Goal: Task Accomplishment & Management: Complete application form

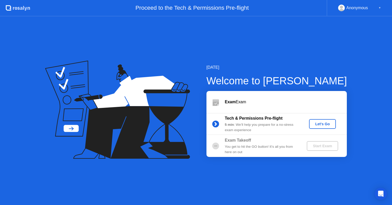
click at [318, 122] on div "Let's Go" at bounding box center [322, 124] width 23 height 4
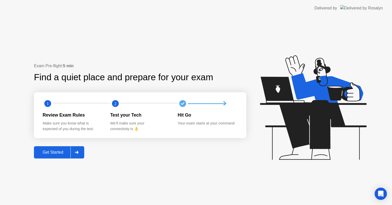
click at [54, 155] on div "Get Started" at bounding box center [53, 152] width 35 height 5
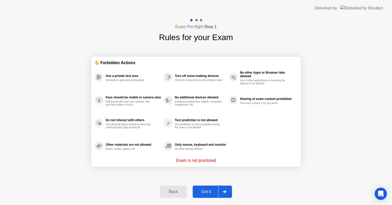
click at [207, 192] on div "Got it" at bounding box center [206, 191] width 24 height 5
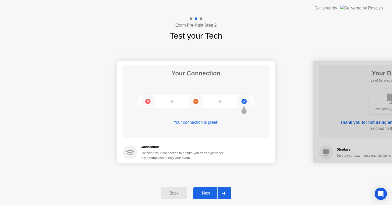
click at [207, 195] on div "Next" at bounding box center [206, 193] width 23 height 5
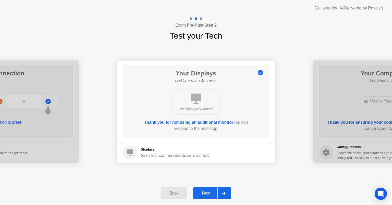
click at [207, 195] on div "Next" at bounding box center [206, 193] width 23 height 5
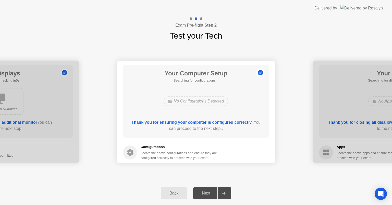
click at [207, 195] on div "Next" at bounding box center [206, 193] width 23 height 5
click at [218, 161] on footer "Configurations Locate the above configurations and ensure they are configured c…" at bounding box center [196, 152] width 158 height 21
click at [230, 105] on div "No Configurations Detected" at bounding box center [196, 101] width 117 height 14
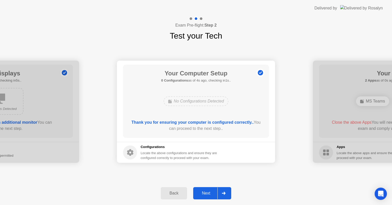
click at [204, 193] on div "Next" at bounding box center [206, 193] width 23 height 5
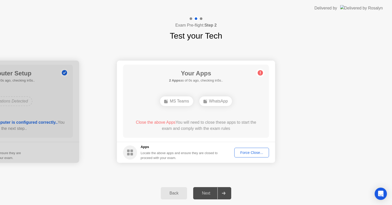
click at [244, 150] on div "Force Close..." at bounding box center [251, 152] width 31 height 4
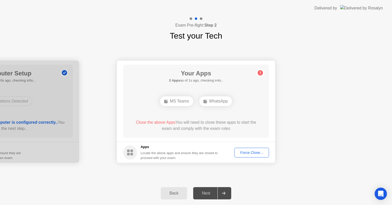
click at [245, 151] on div "Force Close..." at bounding box center [251, 152] width 31 height 4
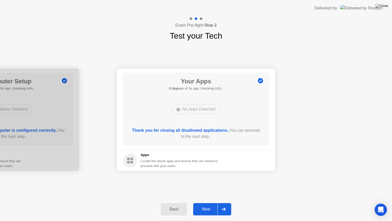
click at [218, 160] on div "Locate the above apps and ensure they are closed to proceed with your exam." at bounding box center [179, 163] width 77 height 10
click at [206, 205] on div "Next" at bounding box center [206, 209] width 23 height 5
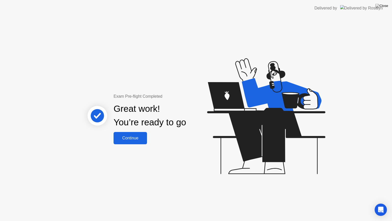
click at [137, 141] on button "Continue" at bounding box center [130, 138] width 33 height 12
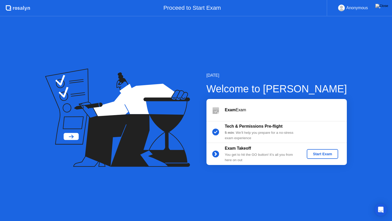
click at [321, 156] on div "Start Exam" at bounding box center [322, 154] width 27 height 4
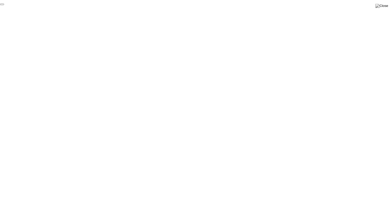
click div "End Proctoring Session"
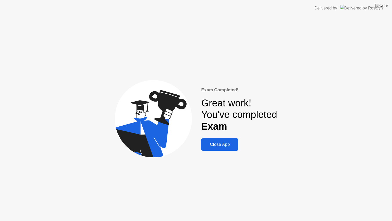
click at [220, 148] on button "Close App" at bounding box center [219, 144] width 37 height 12
